Goal: Task Accomplishment & Management: Use online tool/utility

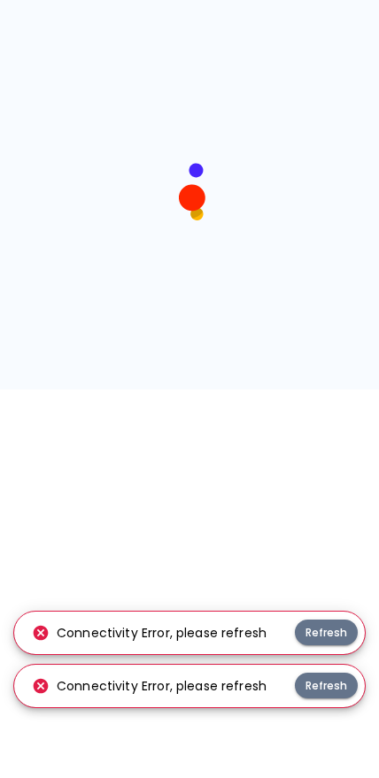
click at [327, 634] on button "Refresh" at bounding box center [326, 633] width 63 height 26
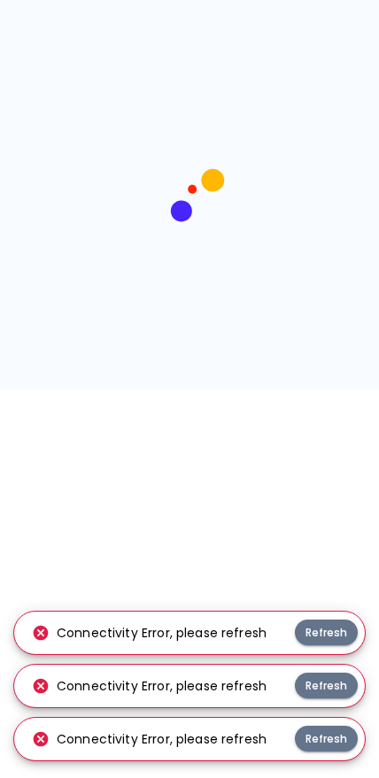
click at [342, 643] on button "Refresh" at bounding box center [326, 633] width 63 height 26
click at [339, 630] on div "Connectivity Error, please refresh Refresh" at bounding box center [189, 633] width 351 height 42
